Goal: Navigation & Orientation: Find specific page/section

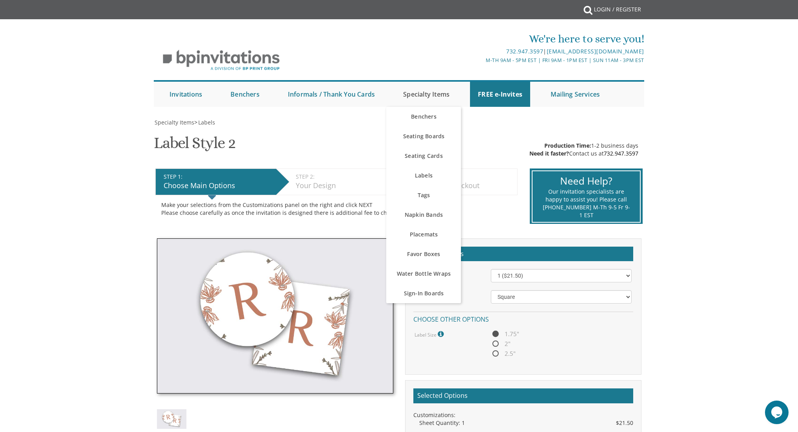
scroll to position [0, 0]
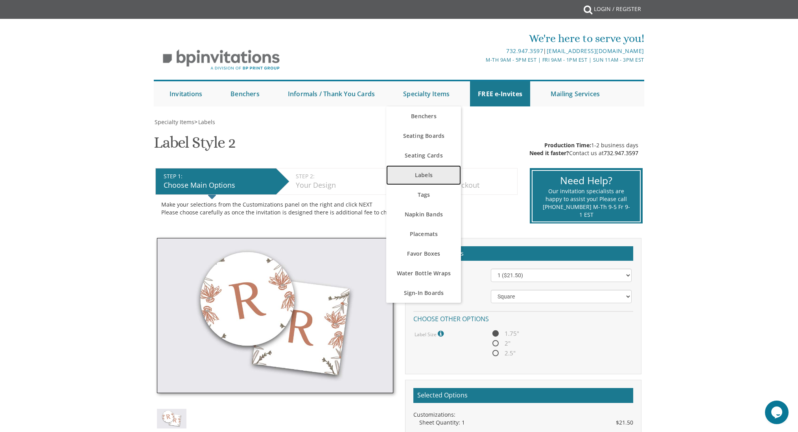
click at [429, 173] on link "Labels" at bounding box center [423, 175] width 75 height 20
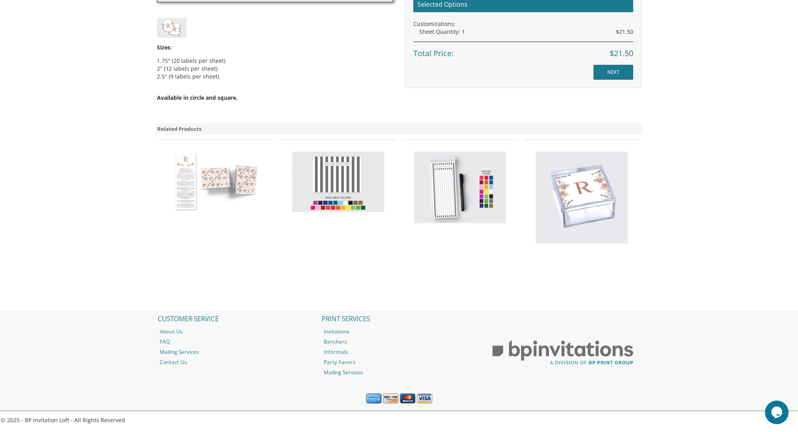
scroll to position [0, 0]
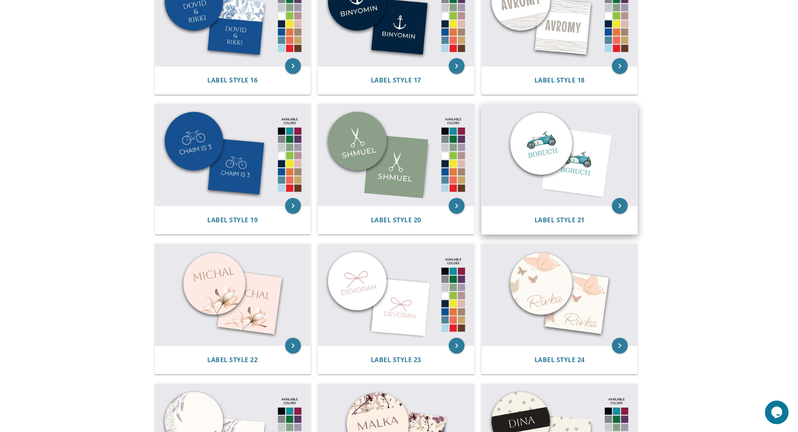
scroll to position [916, 0]
click at [601, 148] on img at bounding box center [560, 154] width 156 height 102
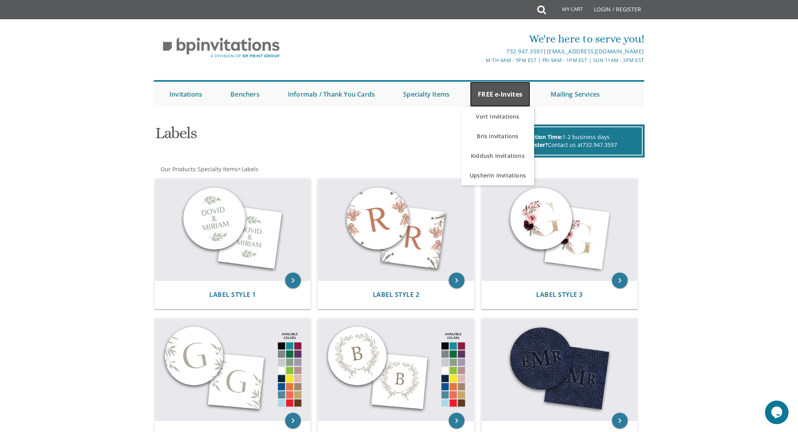
click at [513, 97] on link "FREE e-Invites" at bounding box center [500, 94] width 60 height 25
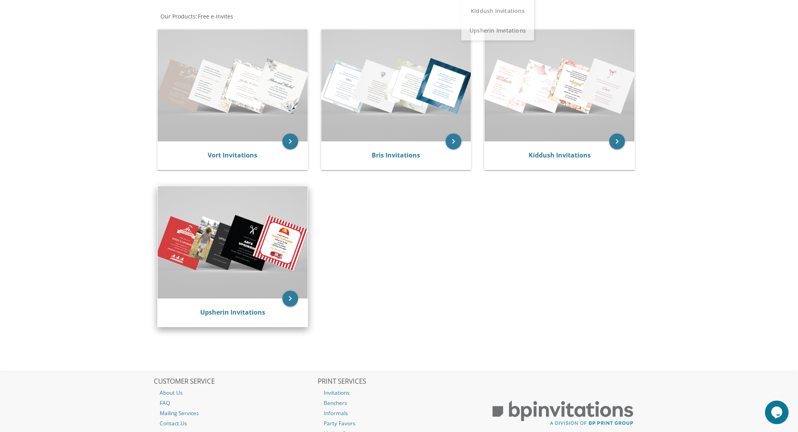
scroll to position [169, 0]
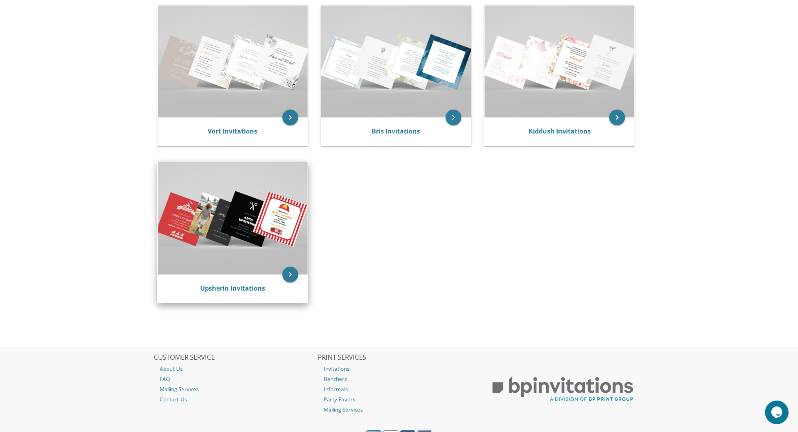
click at [253, 212] on img at bounding box center [233, 218] width 150 height 112
